Goal: Go to known website: Go to known website

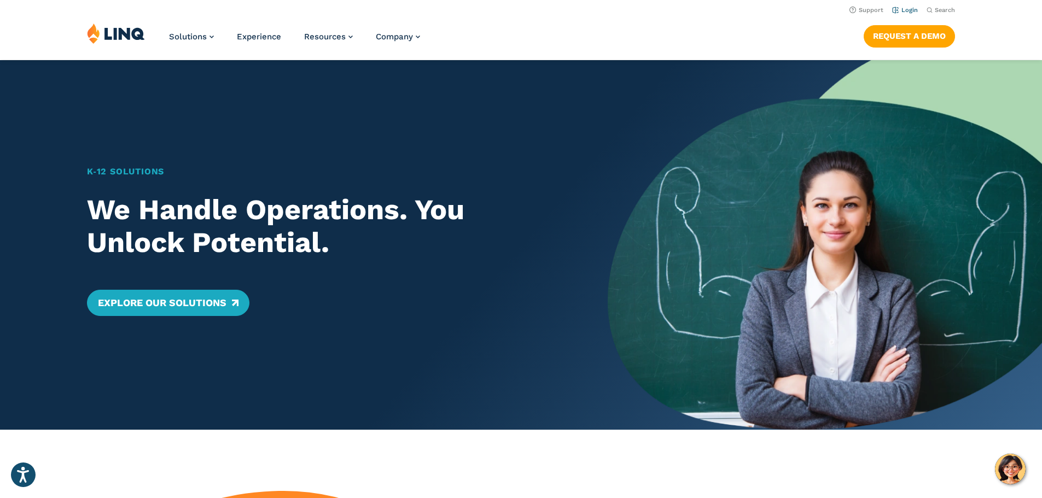
click at [908, 11] on link "Login" at bounding box center [905, 10] width 26 height 7
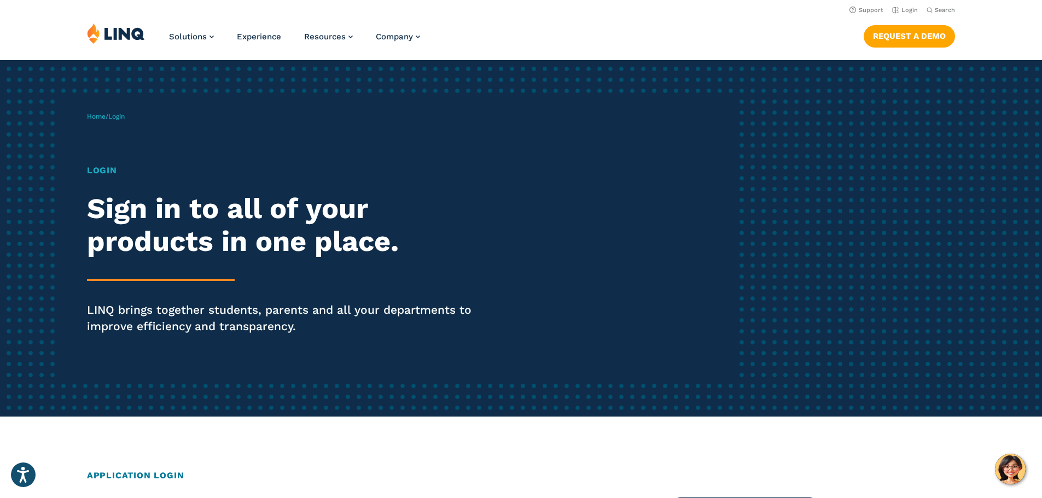
click at [126, 177] on div "Login Sign in to all of your products in one place. LINQ brings together studen…" at bounding box center [288, 264] width 402 height 201
click at [98, 114] on link "Home" at bounding box center [96, 117] width 19 height 8
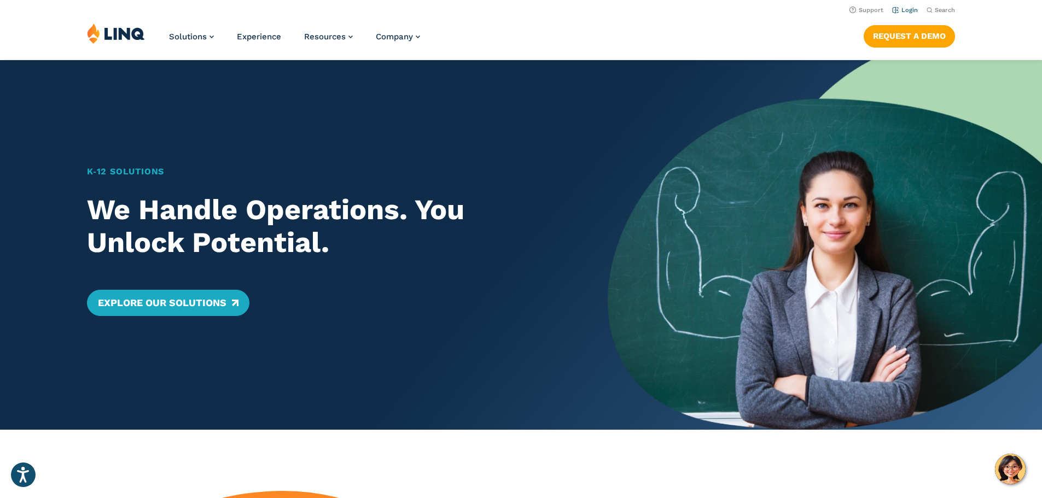
click at [907, 9] on link "Login" at bounding box center [905, 10] width 26 height 7
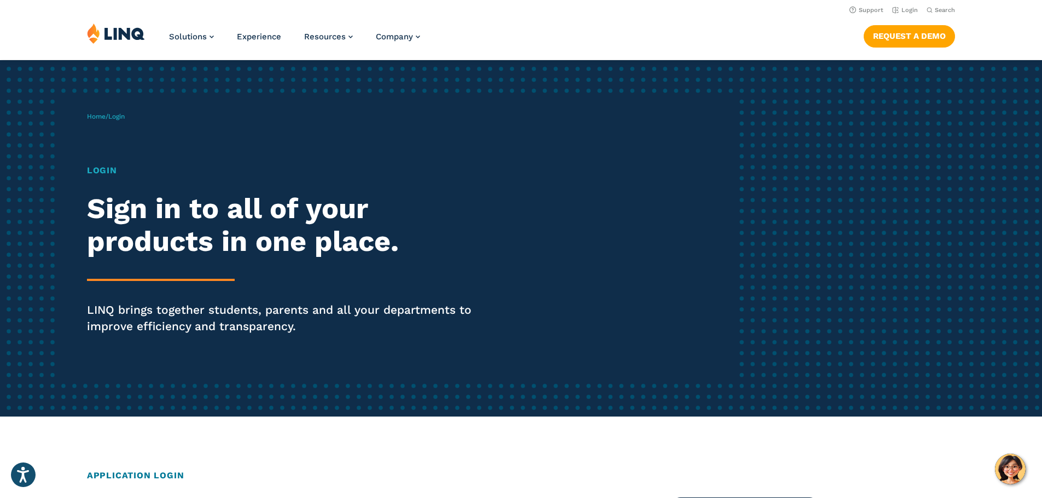
click at [188, 476] on h2 "Application Login" at bounding box center [521, 475] width 868 height 13
click at [170, 475] on h2 "Application Login" at bounding box center [521, 475] width 868 height 13
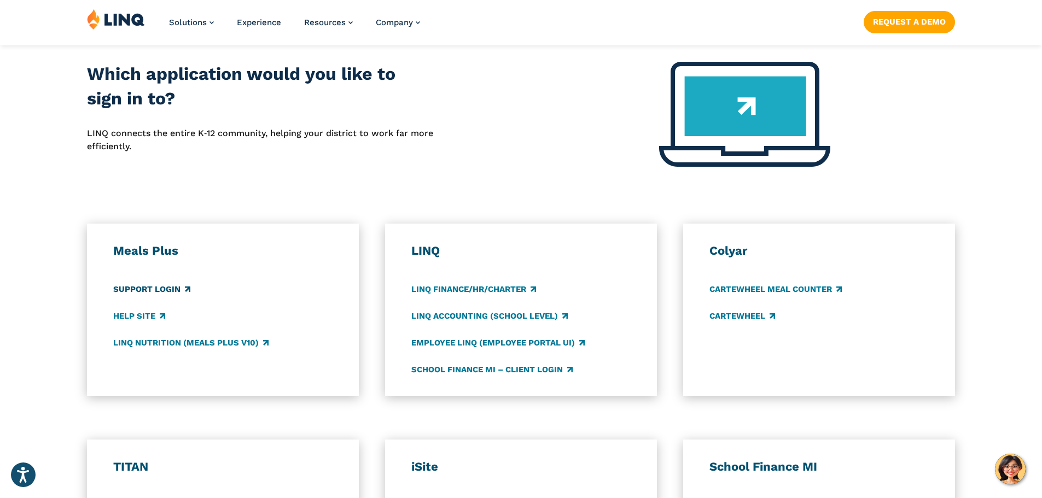
click at [172, 288] on link "Support Login" at bounding box center [151, 289] width 77 height 12
